Goal: Task Accomplishment & Management: Complete application form

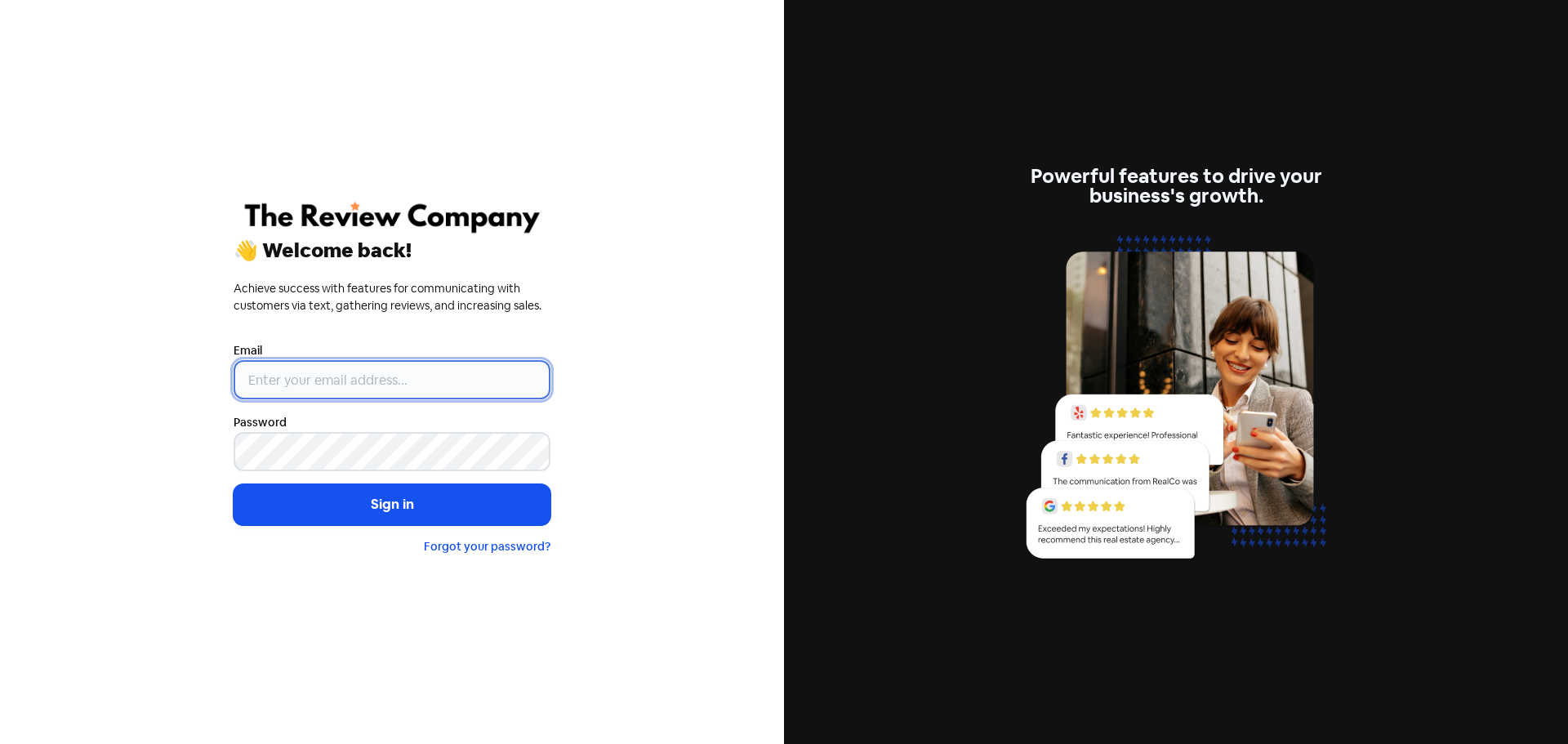
drag, startPoint x: 406, startPoint y: 360, endPoint x: 402, endPoint y: 368, distance: 8.9
click at [402, 369] on input "email" at bounding box center [392, 379] width 317 height 39
type input "[PERSON_NAME][EMAIL_ADDRESS][DOMAIN_NAME]"
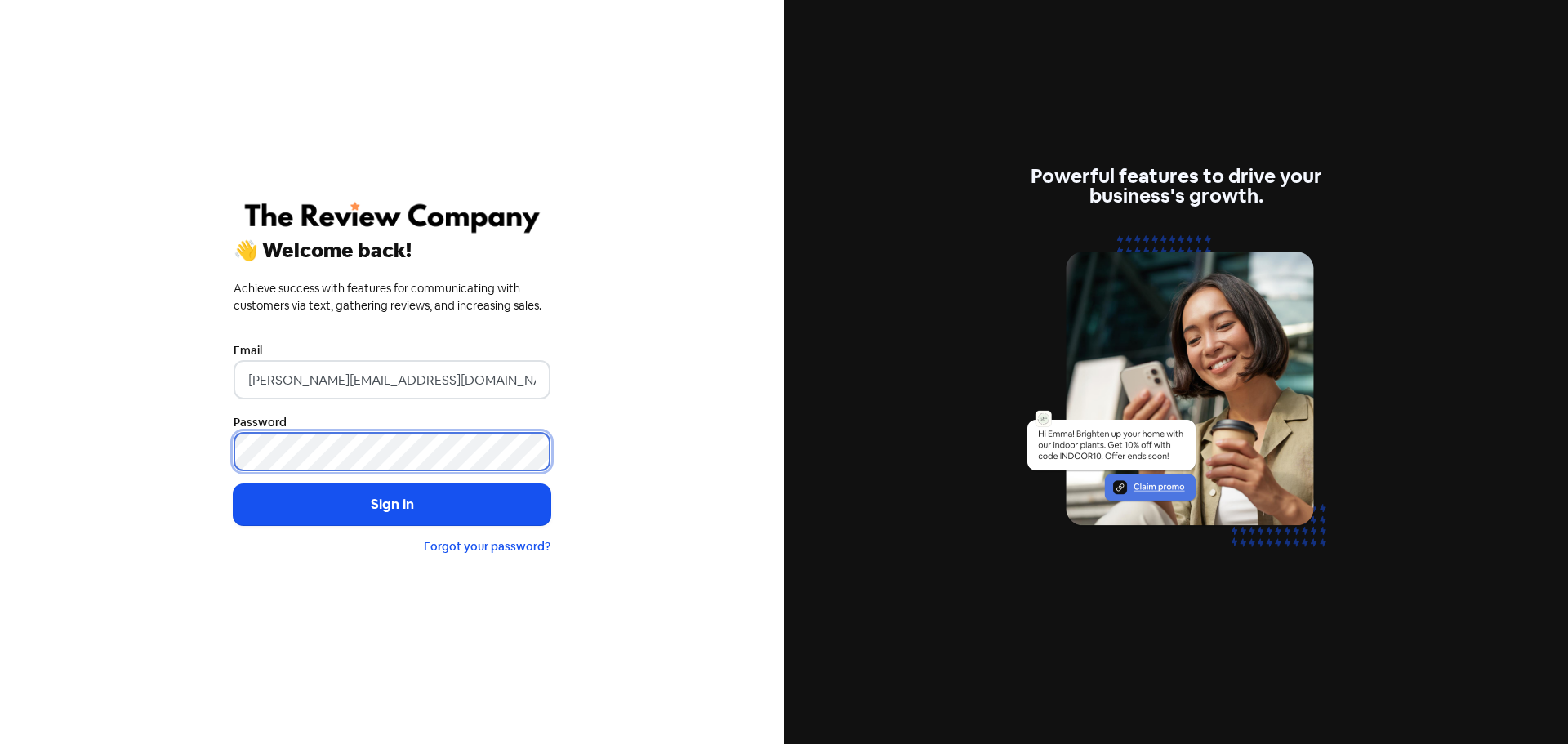
click at [233, 485] on button "Sign in" at bounding box center [392, 505] width 317 height 41
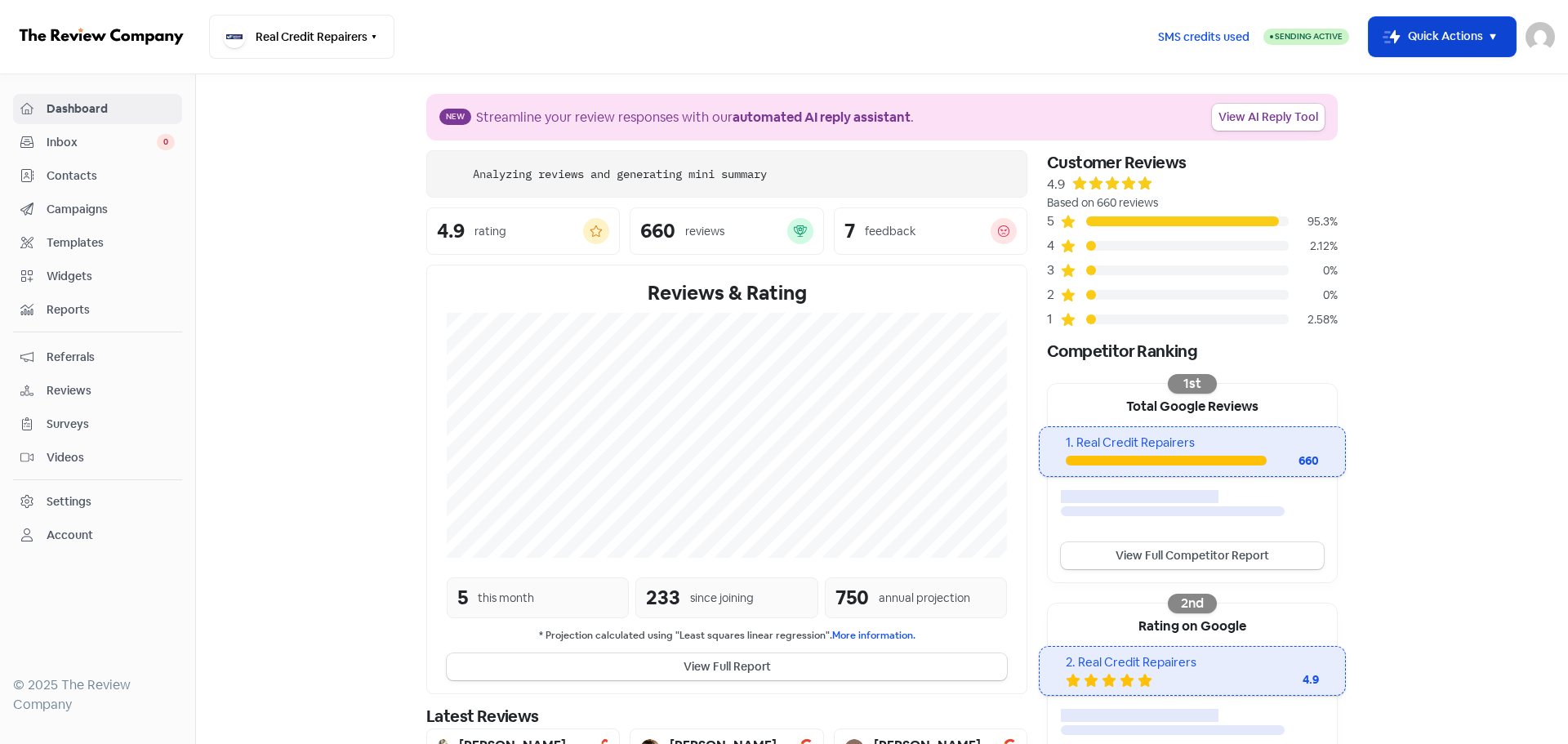
click at [1489, 35] on icon "button" at bounding box center [1492, 37] width 20 height 20
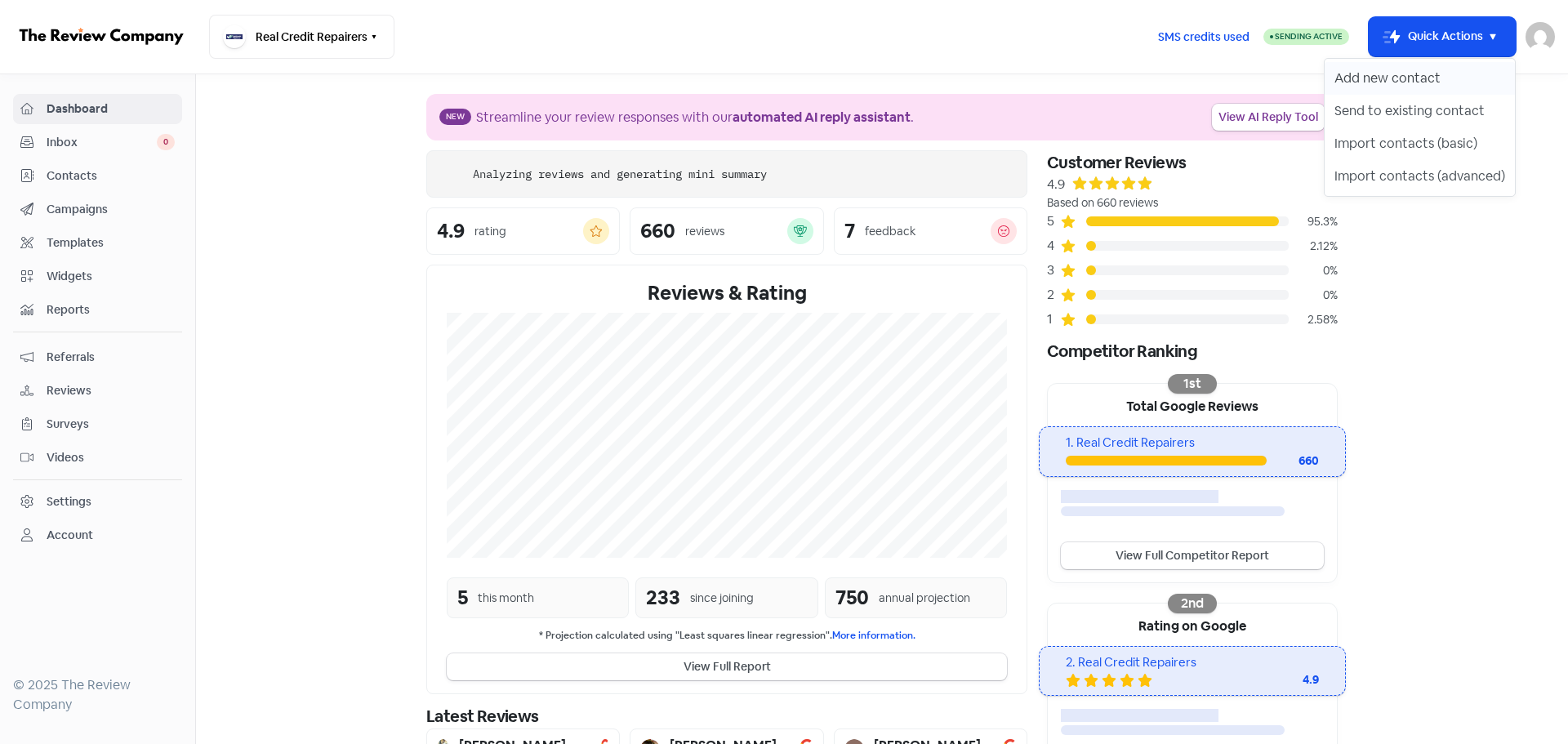
click at [1341, 79] on button "Add new contact" at bounding box center [1420, 79] width 191 height 33
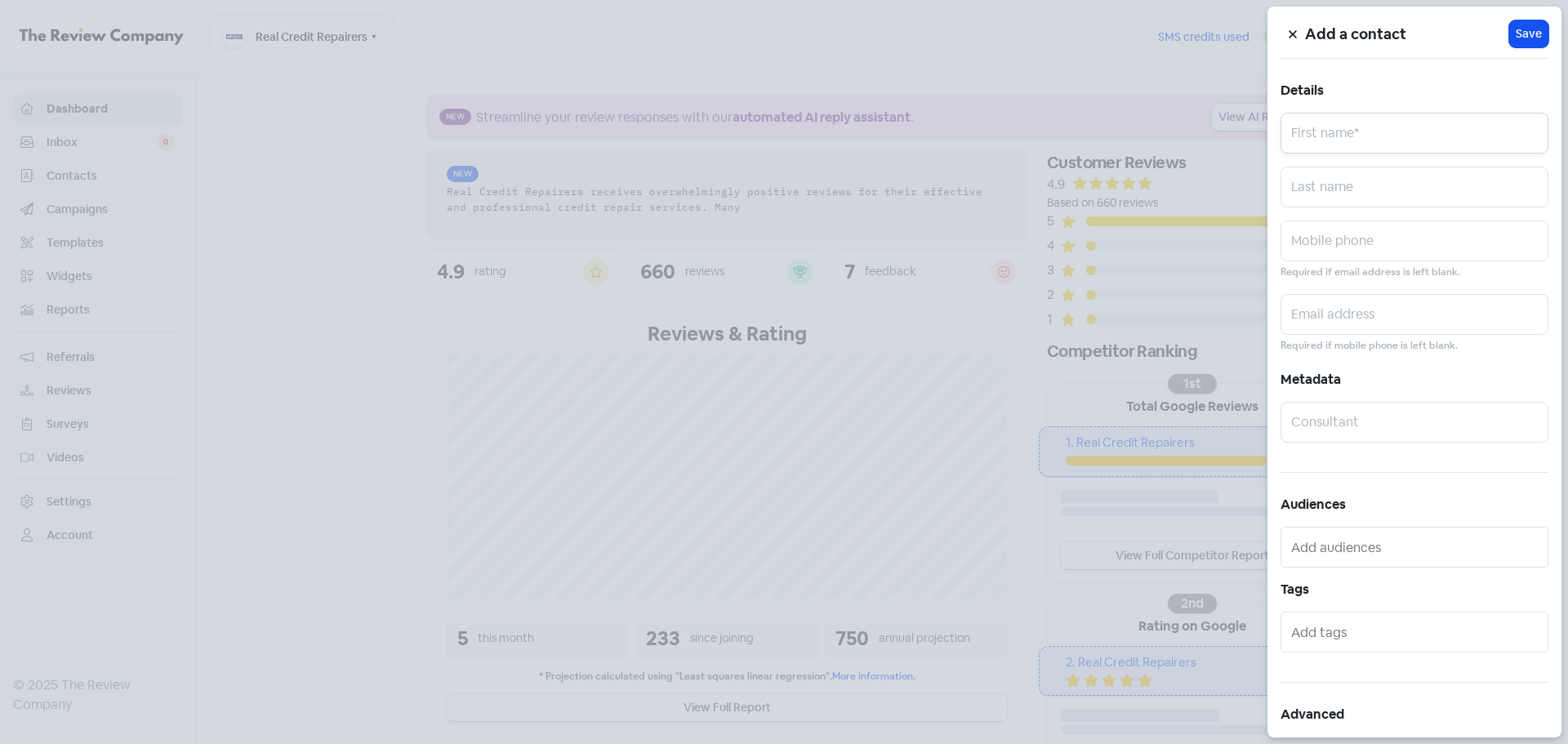
click at [1333, 138] on input "text" at bounding box center [1414, 133] width 268 height 41
paste input "Emlyn Stephens"
click at [1368, 148] on input "Emlyn Stephens" at bounding box center [1414, 133] width 268 height 41
type input "Emlyn"
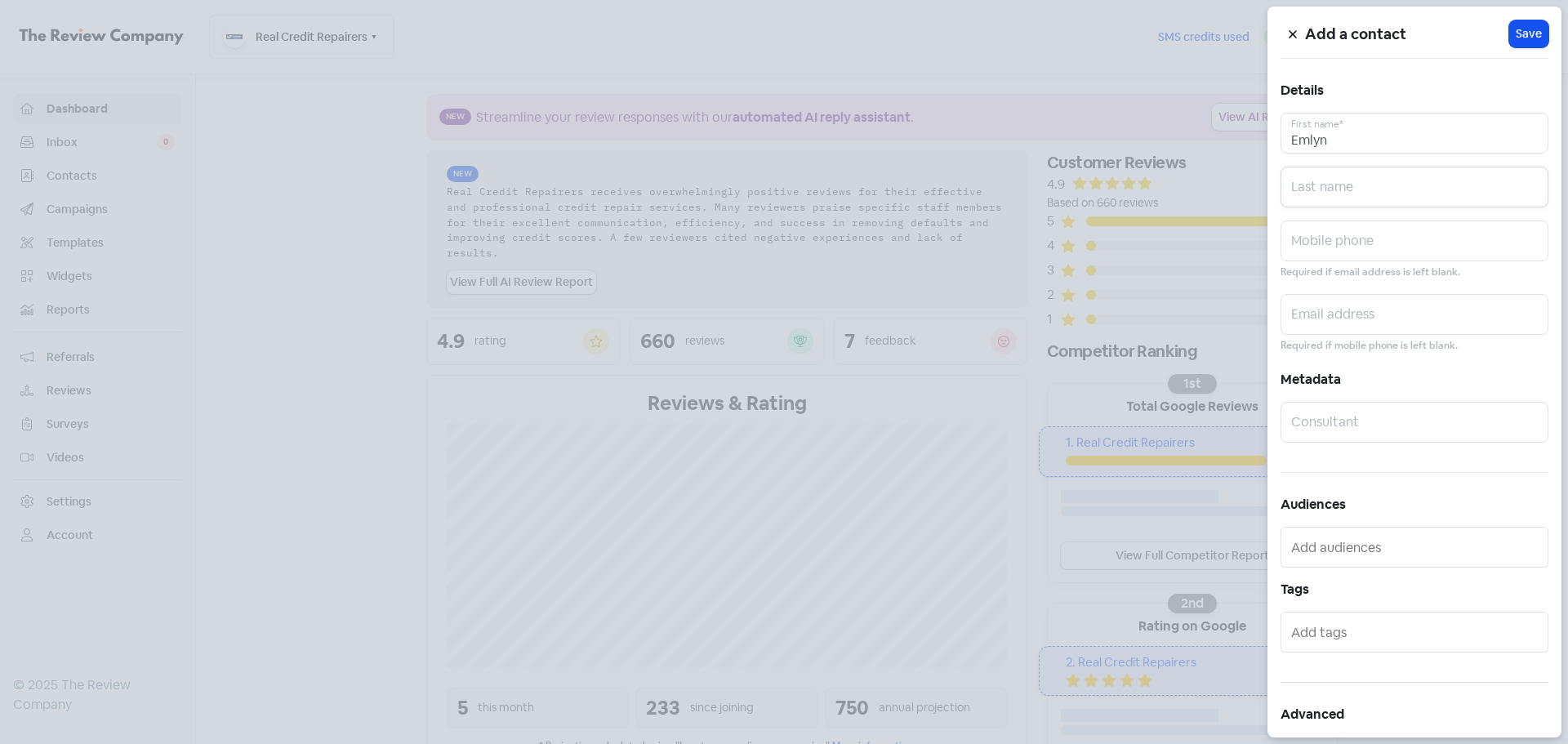
paste input "Stephens"
type input "Stephens"
paste input "0478104858"
type input "0478104858"
paste input "emlyn.stephens@uajv.com.au"
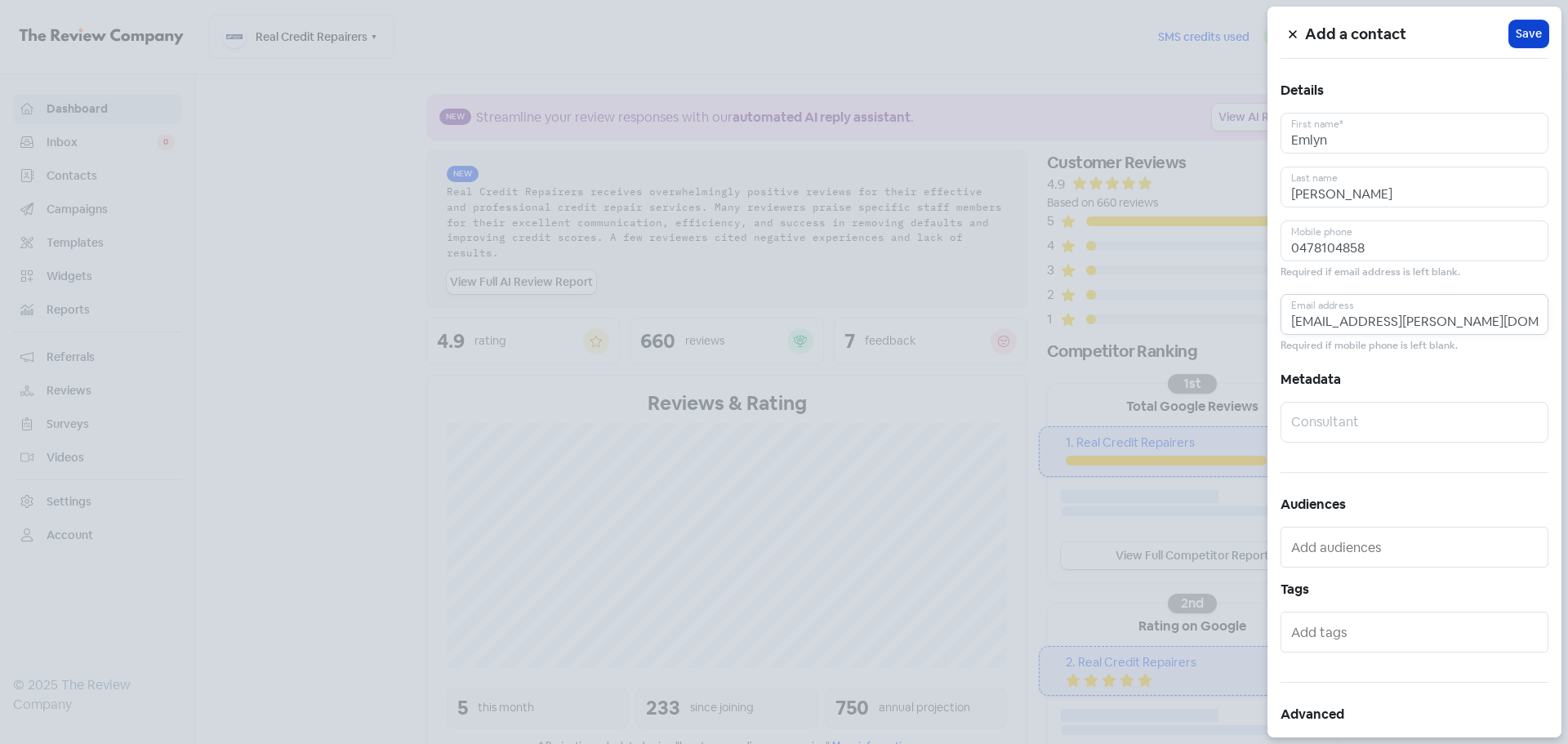
type input "emlyn.stephens@uajv.com.au"
click at [1517, 41] on span "Save" at bounding box center [1529, 34] width 26 height 17
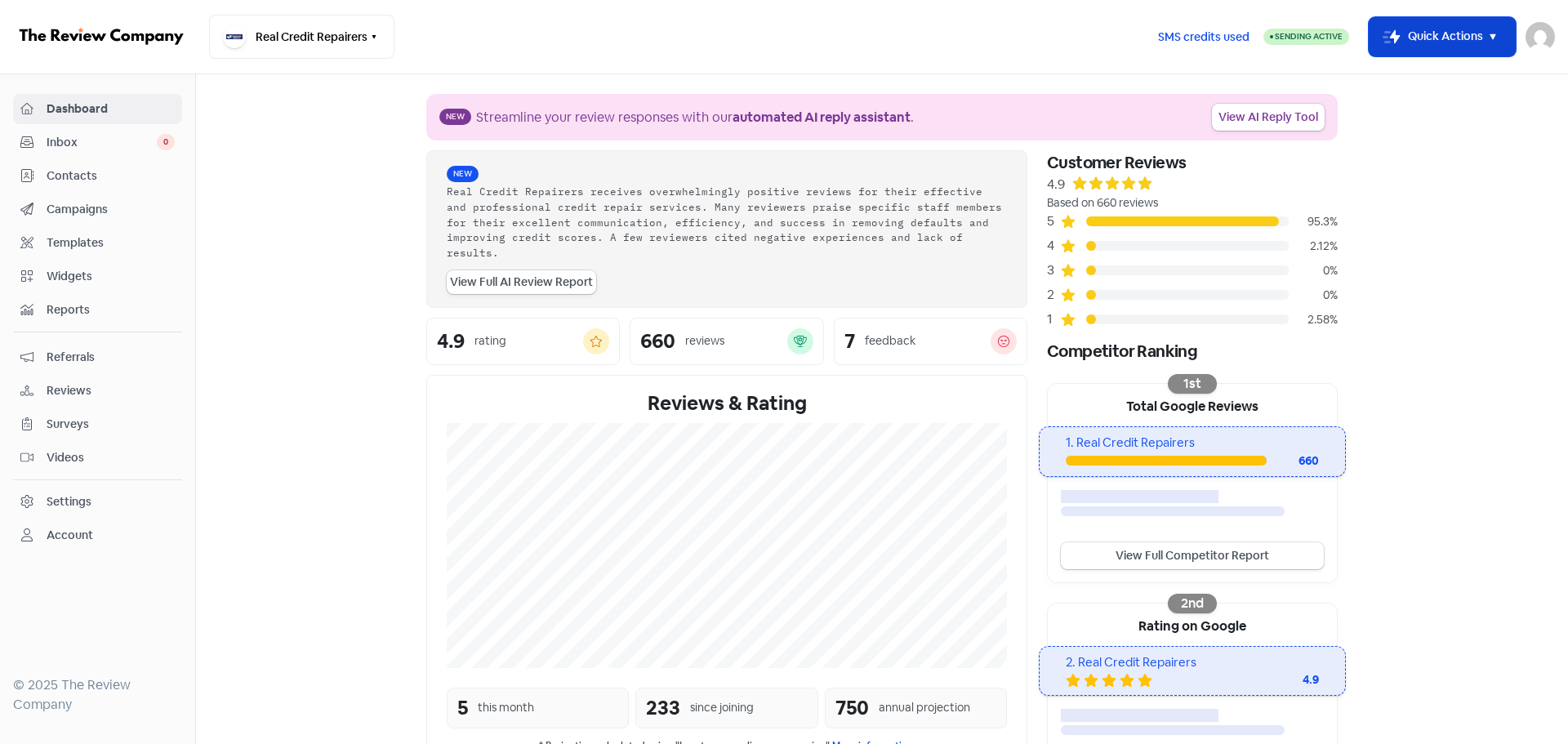
click at [1508, 33] on button "Icon For Thunder-move Quick Actions" at bounding box center [1442, 37] width 147 height 39
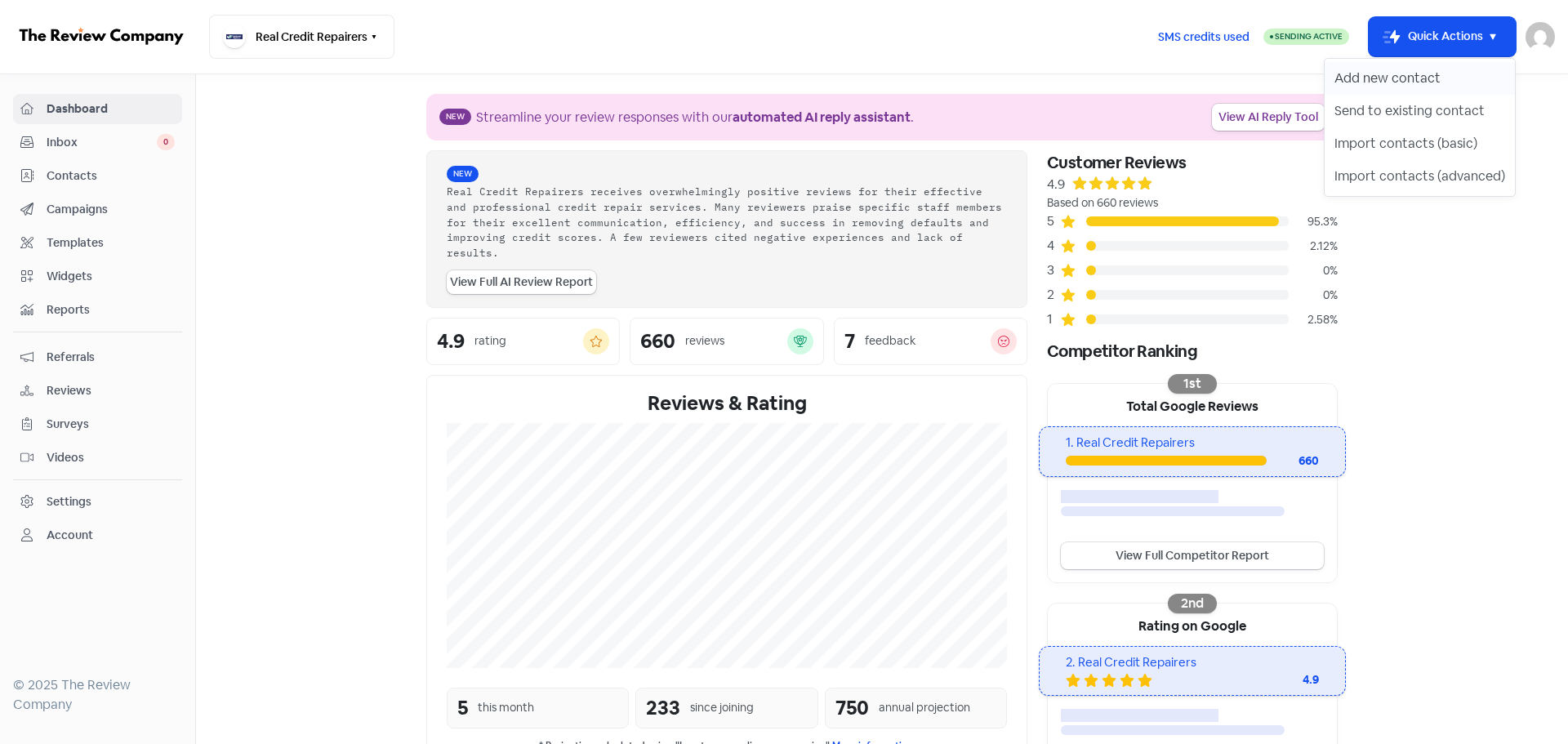
click at [1433, 83] on button "Add new contact" at bounding box center [1420, 79] width 191 height 33
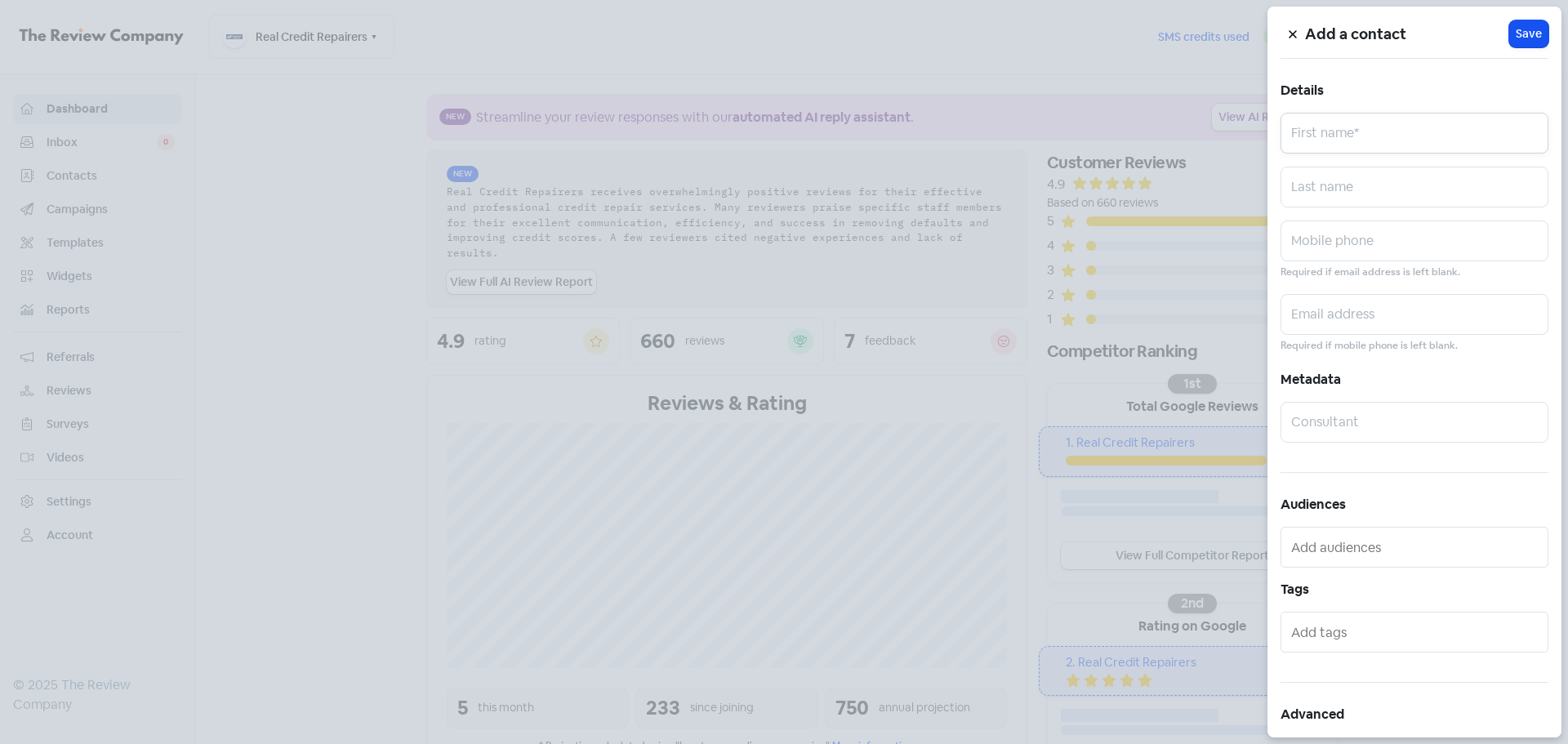
click at [1332, 131] on input "text" at bounding box center [1414, 133] width 268 height 41
paste input "CANDICE WOOLLASTON"
click at [1403, 140] on input "CANDICE WOOLLASTON" at bounding box center [1414, 133] width 268 height 41
type input "CANDICE"
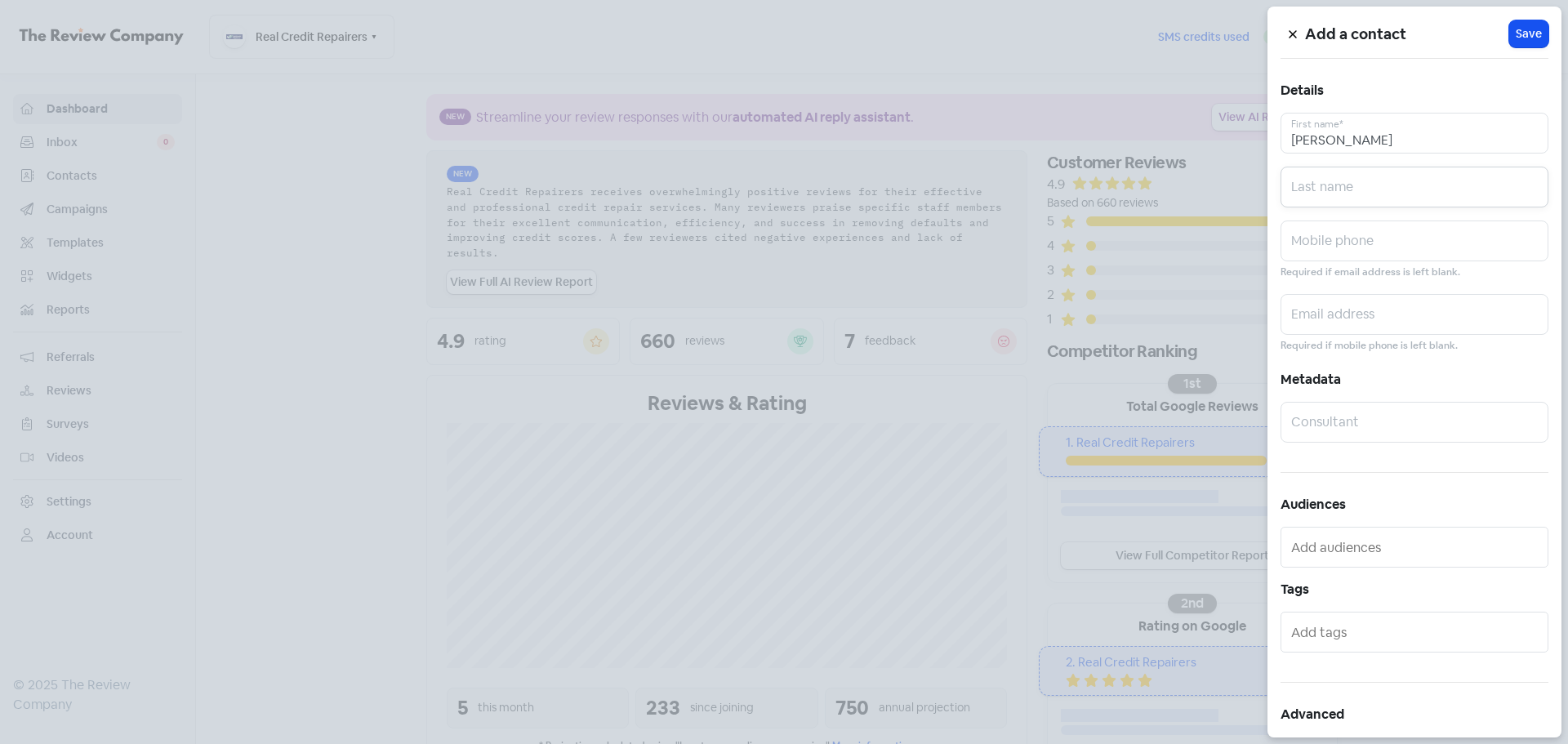
paste input "WOOLLASTON"
type input "WOOLLASTON"
paste input "0448990919"
type input "0448990919"
paste input "candice.t.woollaston@gwf.com.au"
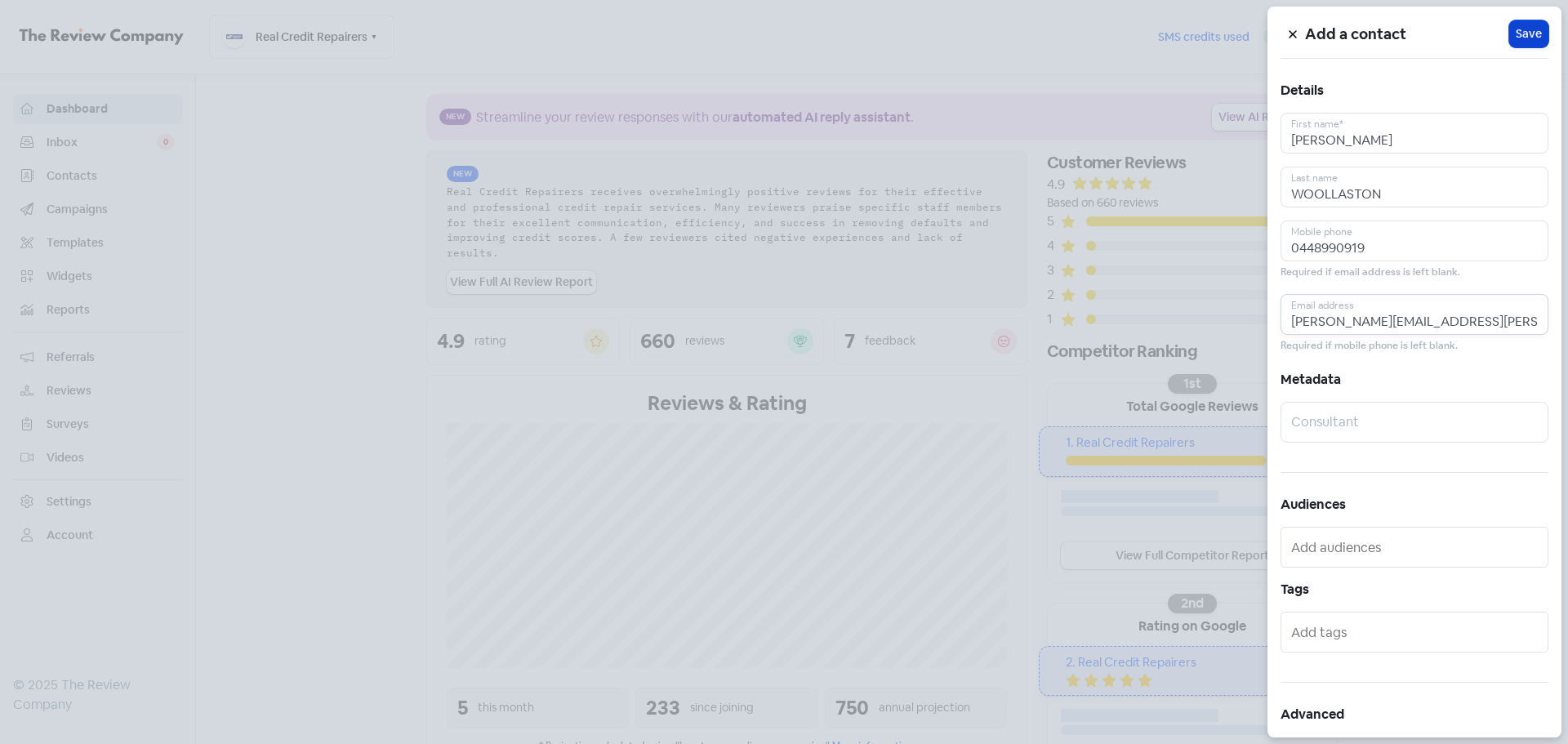
type input "candice.t.woollaston@gwf.com.au"
click at [1524, 25] on span "Save" at bounding box center [1529, 34] width 26 height 17
